Goal: Information Seeking & Learning: Learn about a topic

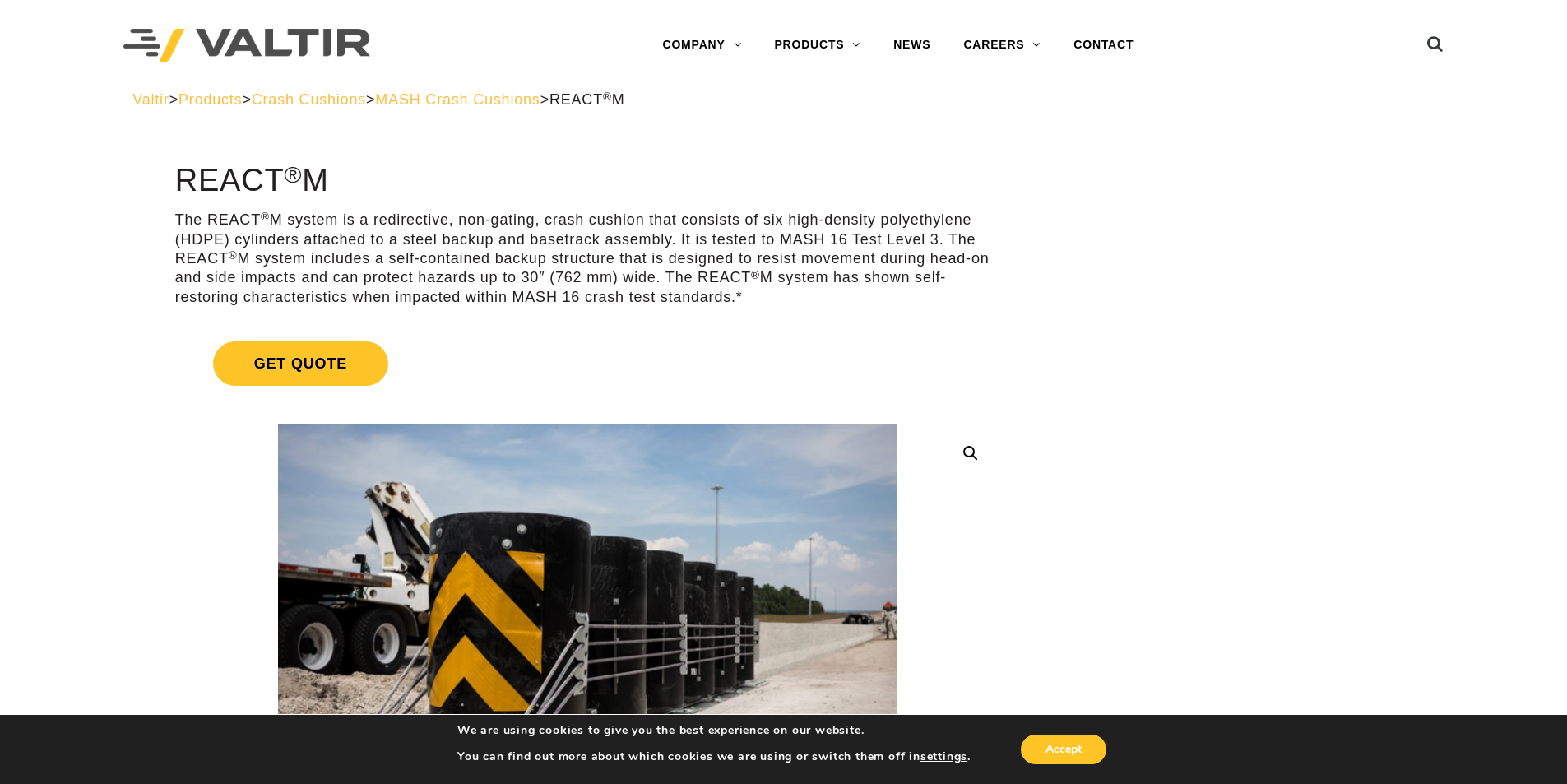
drag, startPoint x: 358, startPoint y: 180, endPoint x: 157, endPoint y: 176, distance: 201.0
drag, startPoint x: 355, startPoint y: 190, endPoint x: 152, endPoint y: 184, distance: 203.1
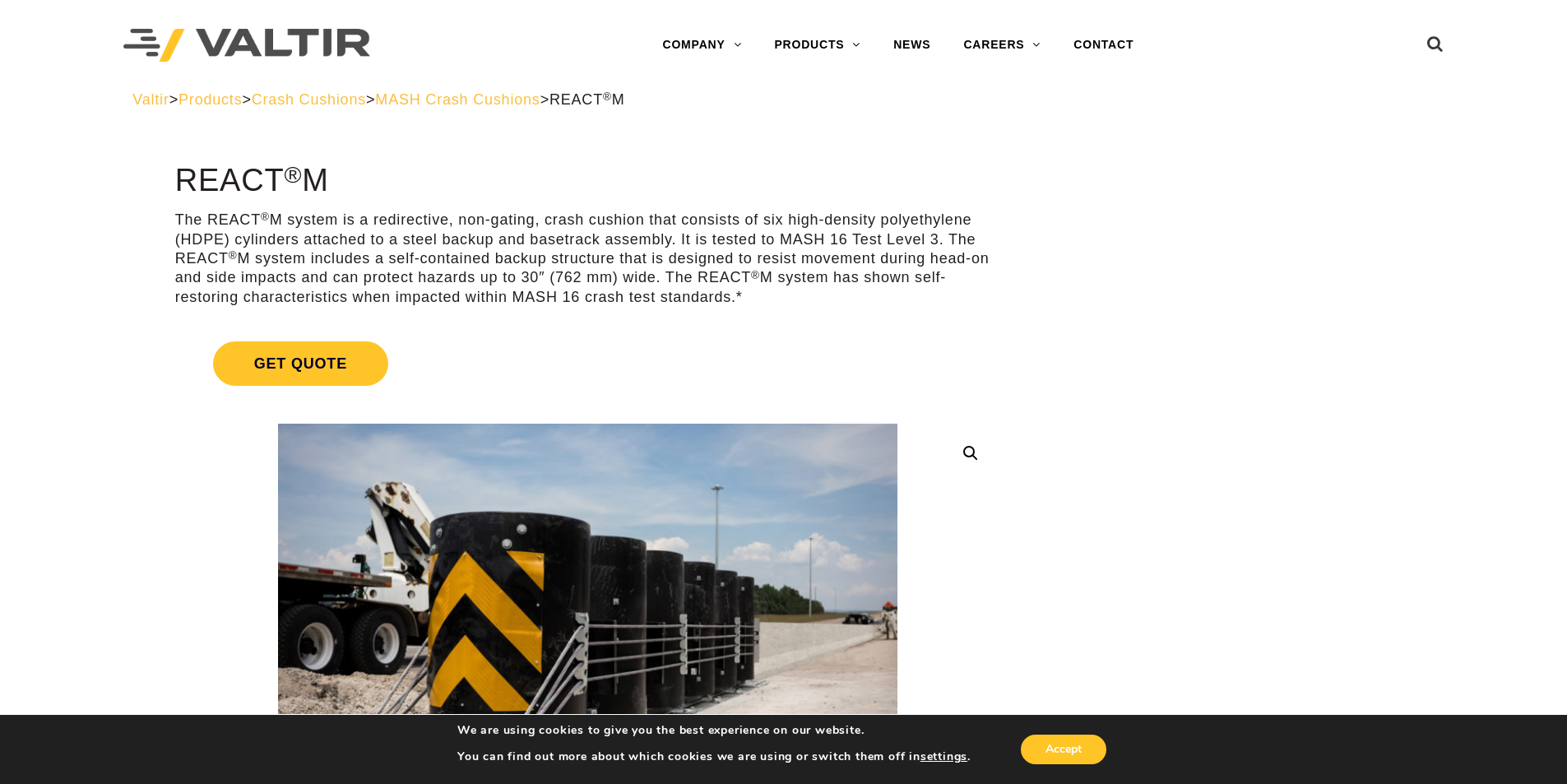
copy h1 "REACT ® M"
drag, startPoint x: 773, startPoint y: 220, endPoint x: 869, endPoint y: 249, distance: 100.3
click at [857, 229] on p "The REACT ® M system is a redirective, non-gating, crash cushion that consists …" at bounding box center [588, 258] width 825 height 96
drag, startPoint x: 877, startPoint y: 265, endPoint x: 872, endPoint y: 272, distance: 8.6
click at [876, 267] on p "The REACT ® M system is a redirective, non-gating, crash cushion that consists …" at bounding box center [588, 258] width 825 height 96
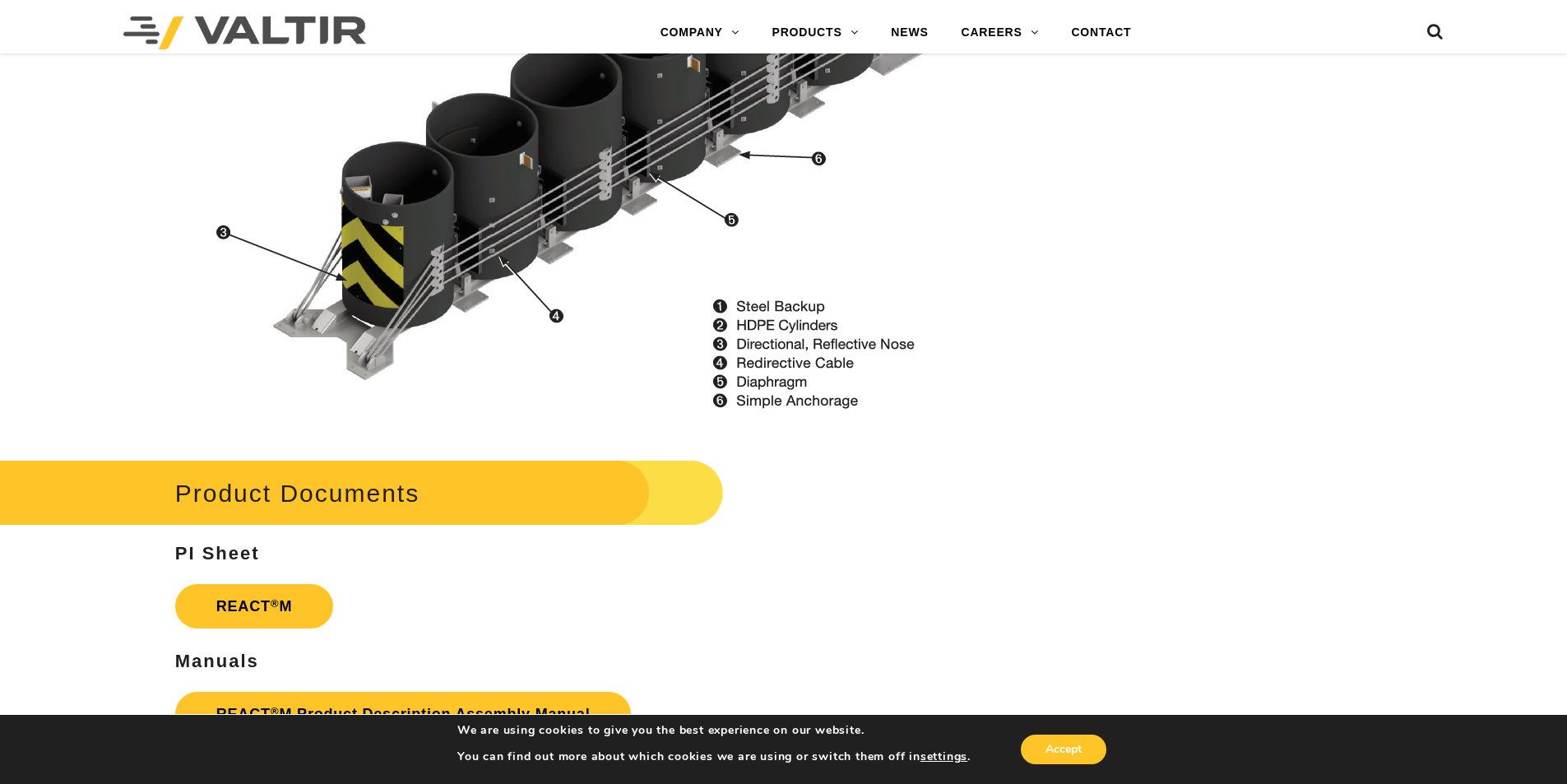
scroll to position [2056, 0]
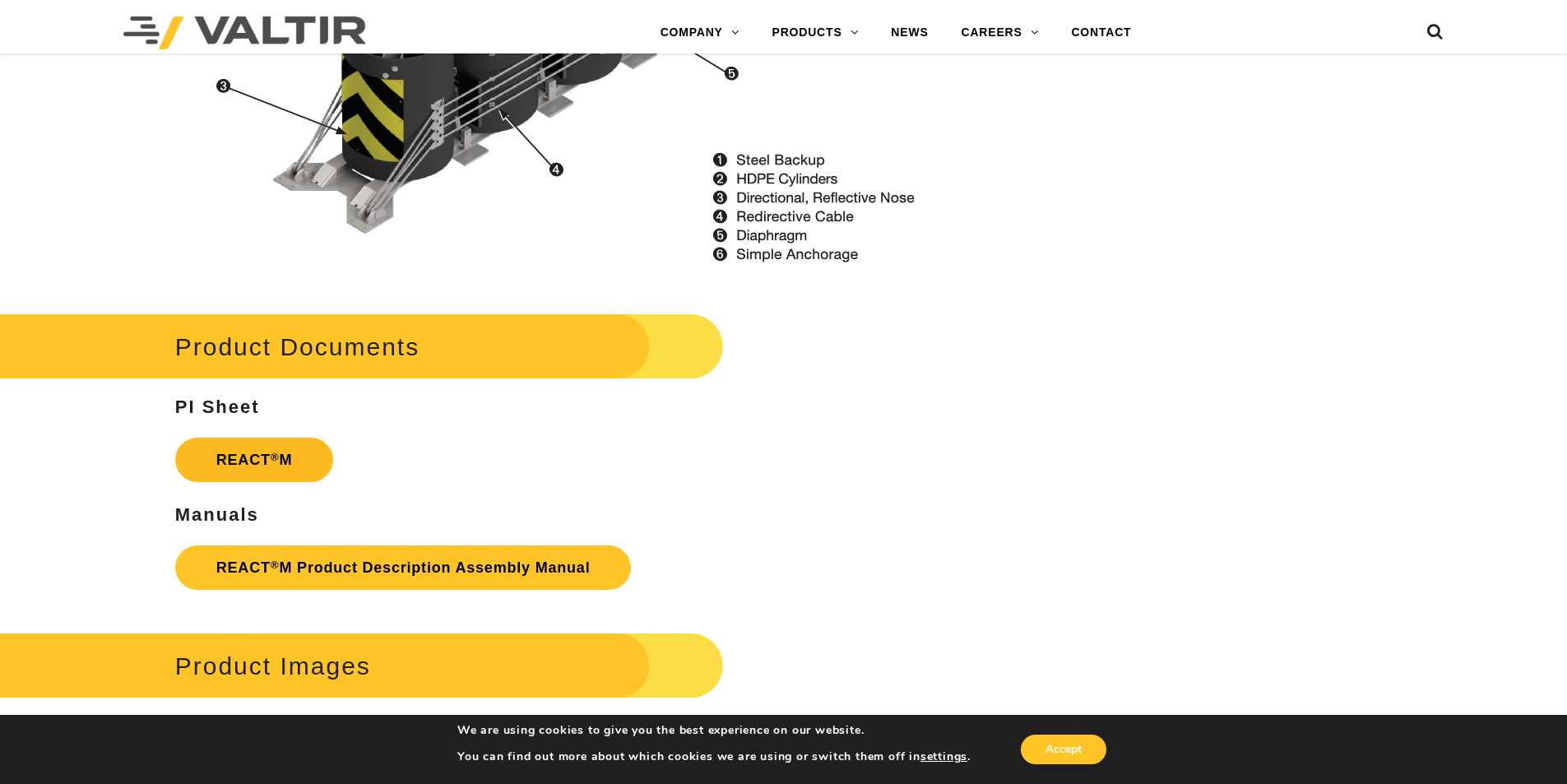
click at [309, 463] on link "REACT ® M" at bounding box center [255, 459] width 159 height 45
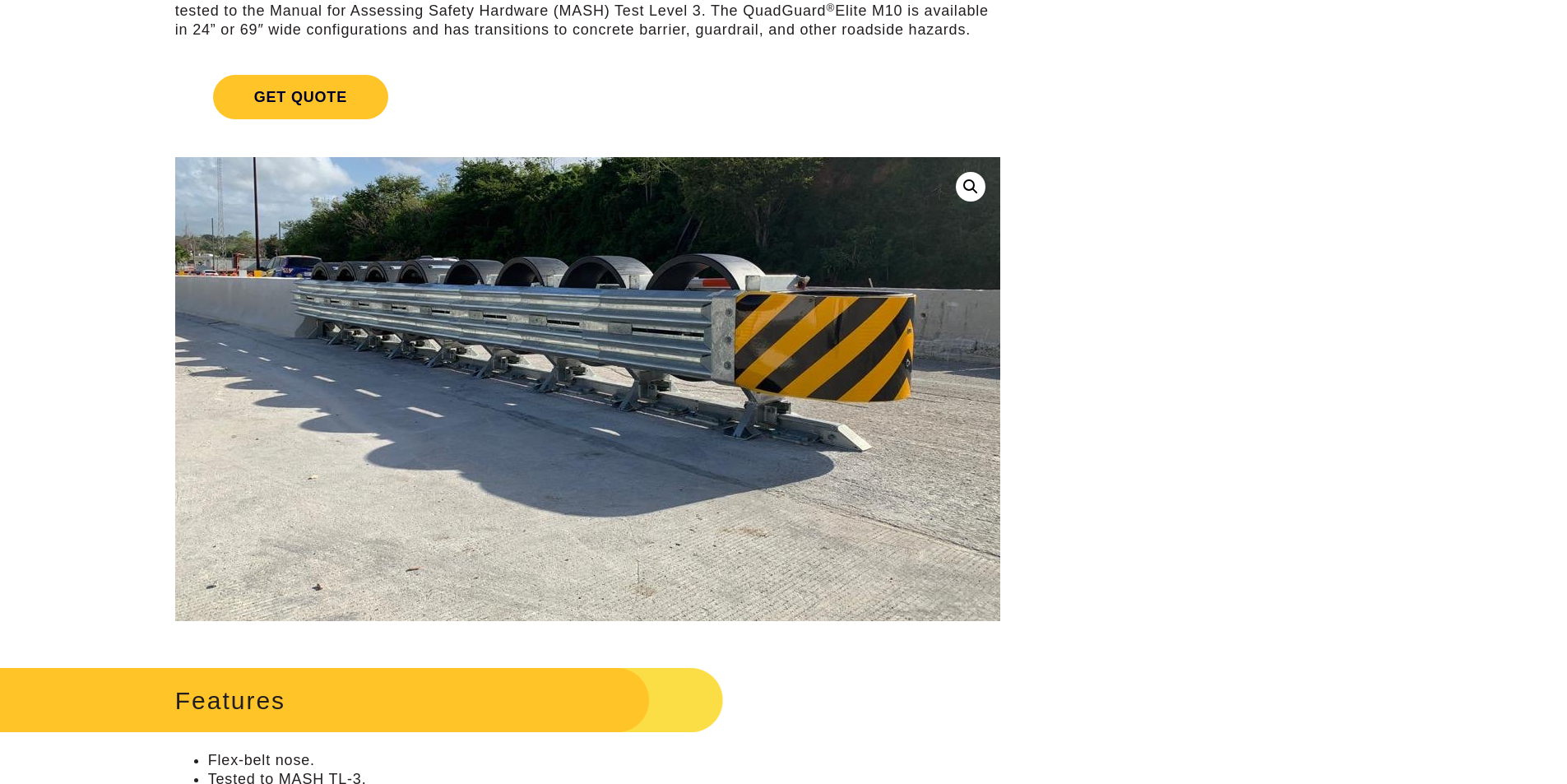
scroll to position [247, 0]
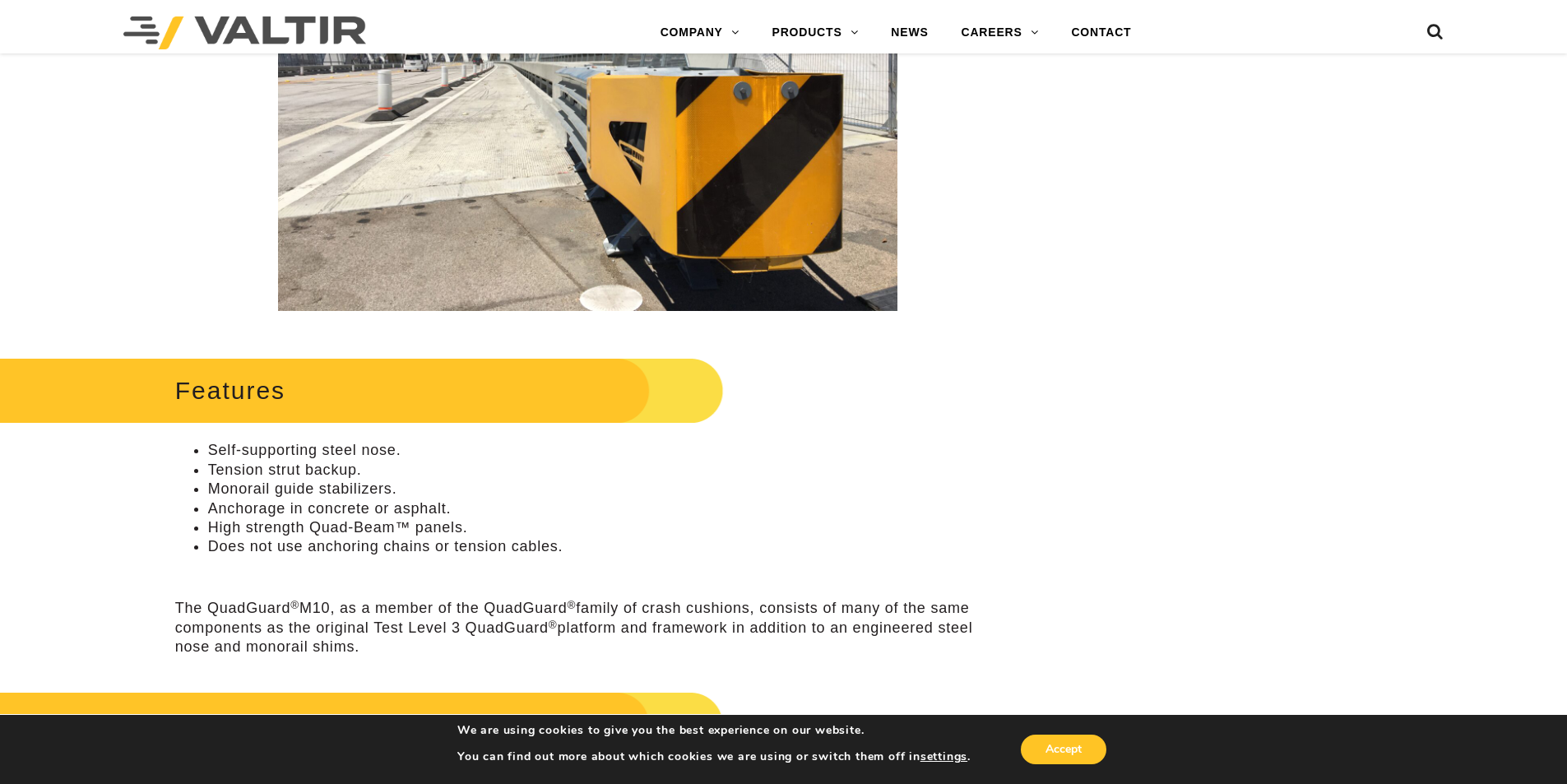
scroll to position [658, 0]
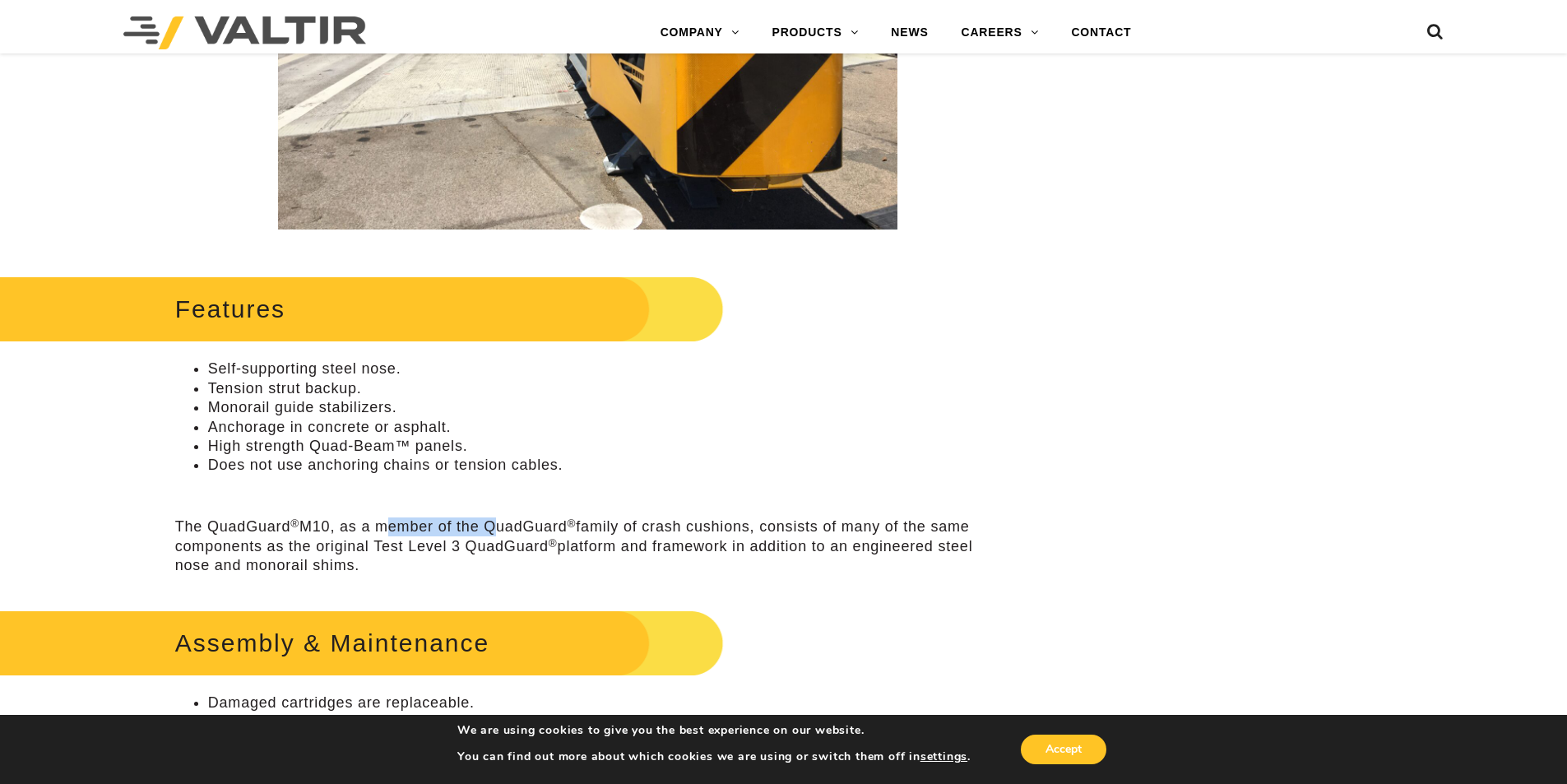
drag, startPoint x: 384, startPoint y: 526, endPoint x: 495, endPoint y: 527, distance: 111.0
click at [495, 527] on p "The QuadGuard ® M10, as a member of the QuadGuard ® family of crash cushions, c…" at bounding box center [588, 546] width 825 height 57
click at [604, 539] on p "The QuadGuard ® M10, as a member of the QuadGuard ® family of crash cushions, c…" at bounding box center [588, 546] width 825 height 57
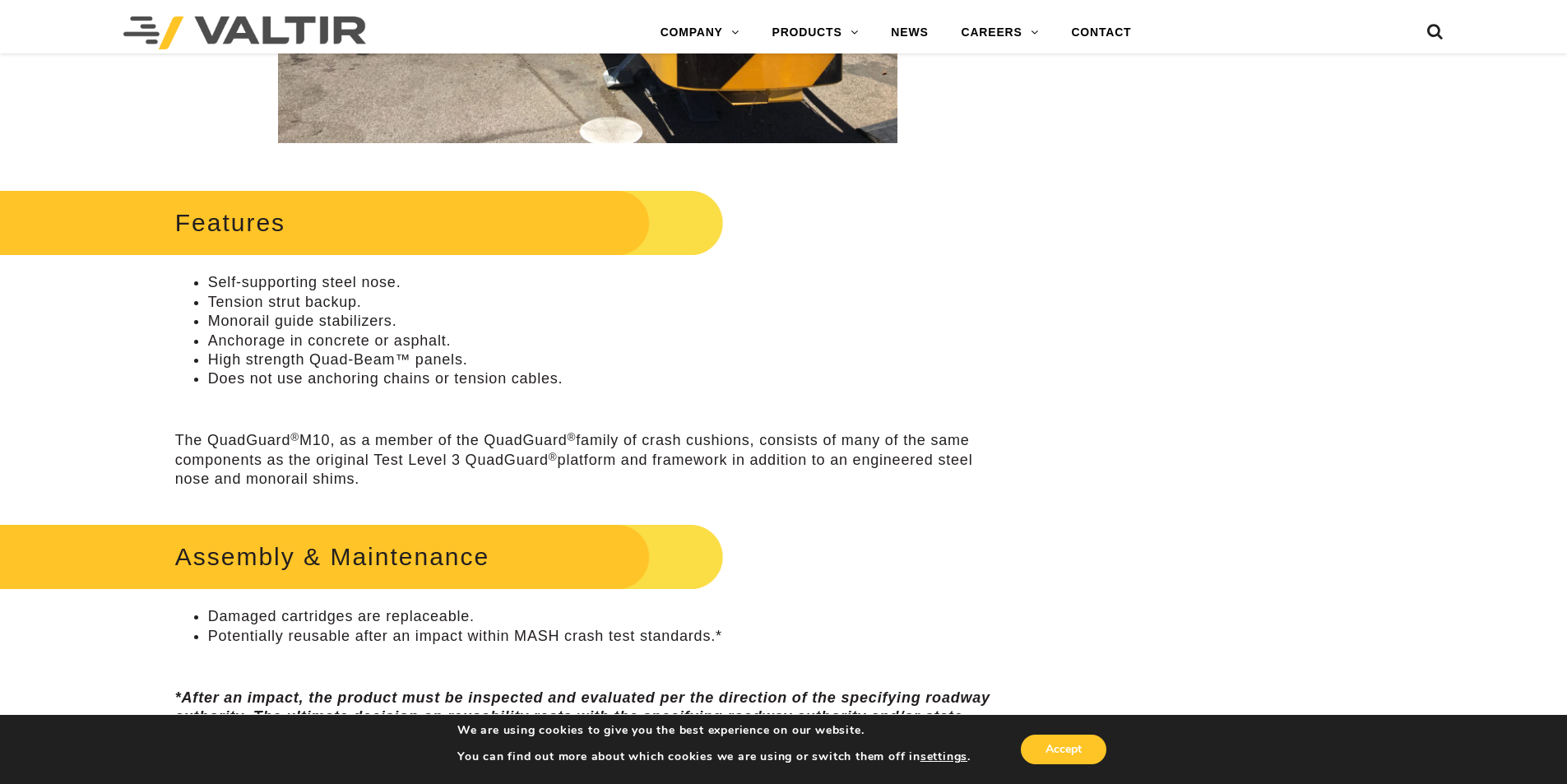
scroll to position [823, 0]
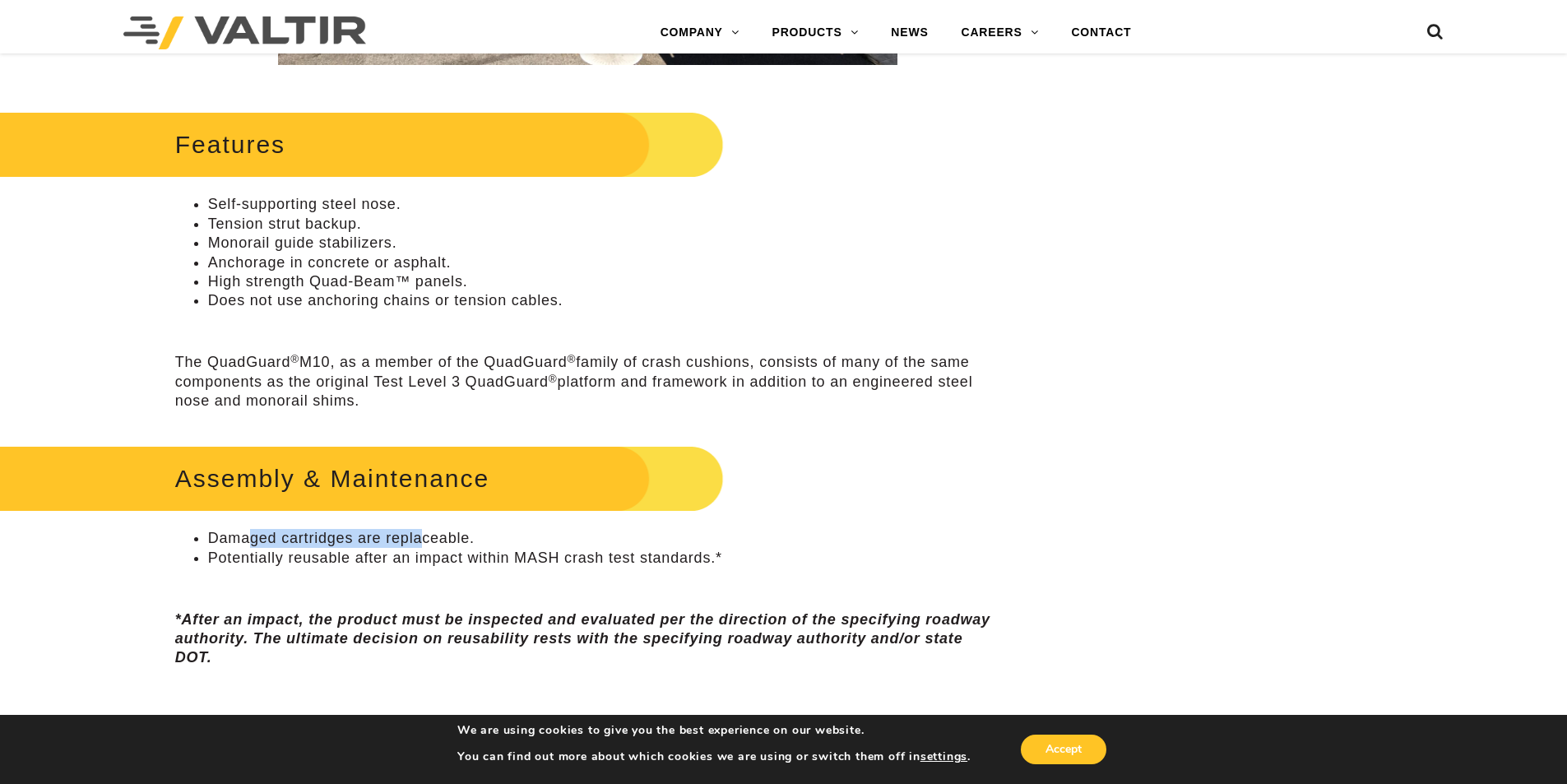
drag, startPoint x: 246, startPoint y: 540, endPoint x: 428, endPoint y: 543, distance: 182.0
click at [422, 541] on li "Damaged cartridges are replaceable." at bounding box center [604, 537] width 792 height 19
click at [626, 543] on li "Damaged cartridges are replaceable." at bounding box center [604, 537] width 792 height 19
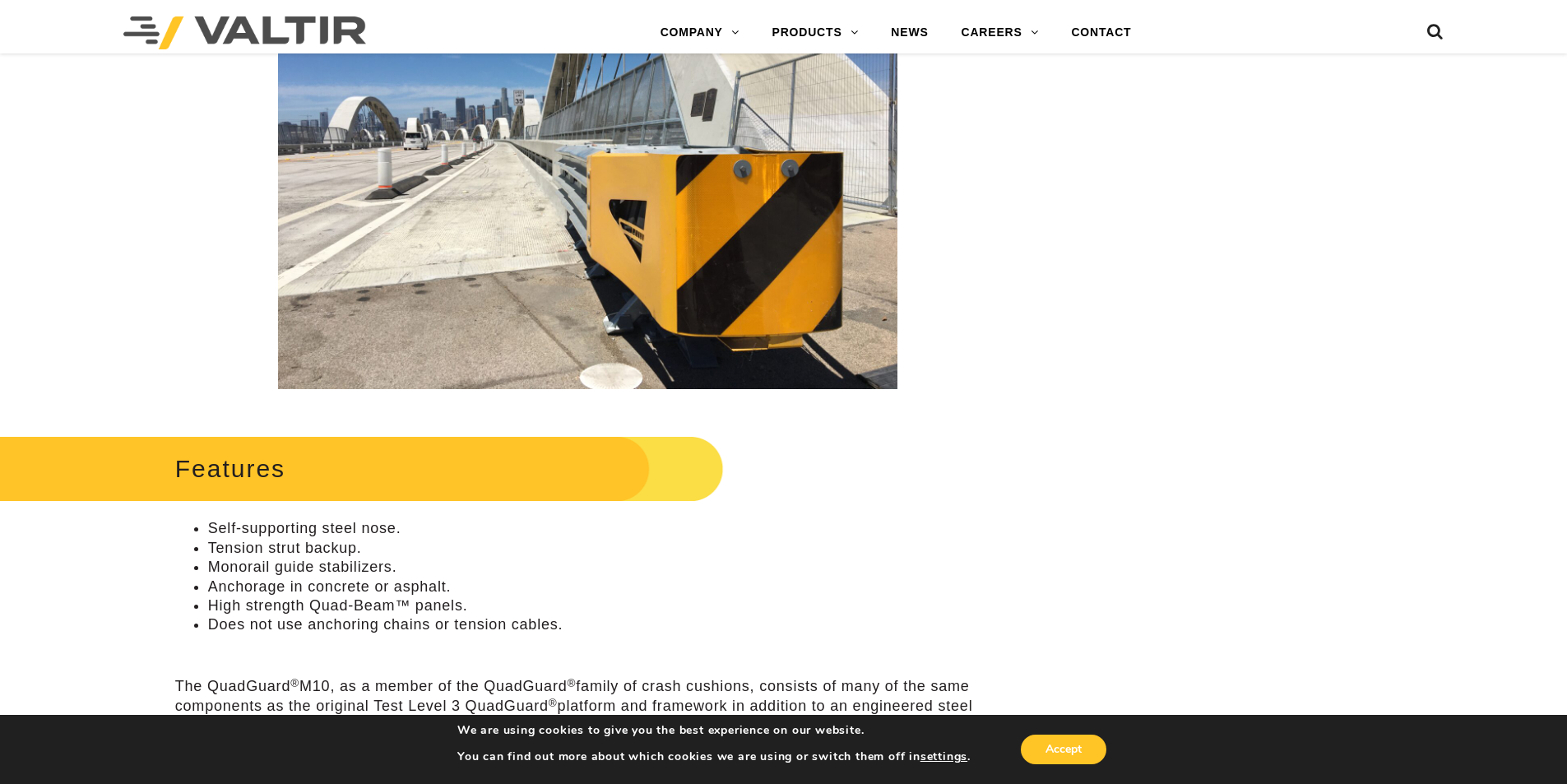
scroll to position [494, 0]
